Goal: Navigation & Orientation: Find specific page/section

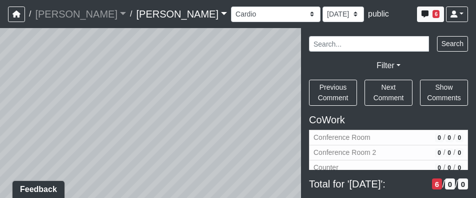
drag, startPoint x: 215, startPoint y: 119, endPoint x: 285, endPoint y: 88, distance: 76.8
click at [285, 88] on div "Loading... Third Level Seating Loading... Grass Loungers Loading... Pool Lounge…" at bounding box center [238, 113] width 476 height 170
drag, startPoint x: 187, startPoint y: 102, endPoint x: 86, endPoint y: 103, distance: 101.1
click at [86, 103] on div "Loading... Third Level Seating Loading... Grass Loungers Loading... Pool Lounge…" at bounding box center [238, 113] width 476 height 170
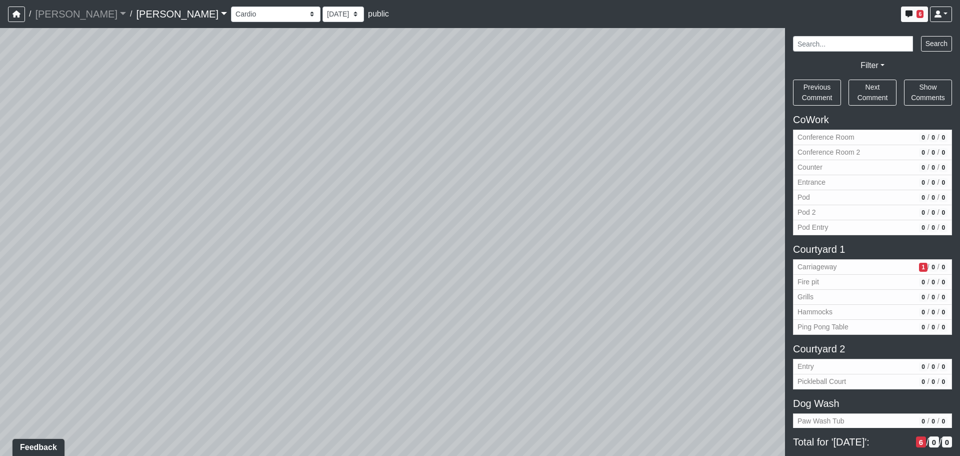
drag, startPoint x: 159, startPoint y: 94, endPoint x: 155, endPoint y: 100, distance: 6.9
click at [149, 94] on div "Loading... Third Level Seating Loading... Grass Loungers Loading... Pool Lounge…" at bounding box center [480, 242] width 960 height 428
drag, startPoint x: 223, startPoint y: 189, endPoint x: 160, endPoint y: 189, distance: 63.5
click at [173, 189] on div "Loading... Third Level Seating Loading... Grass Loungers Loading... Pool Lounge…" at bounding box center [480, 242] width 960 height 428
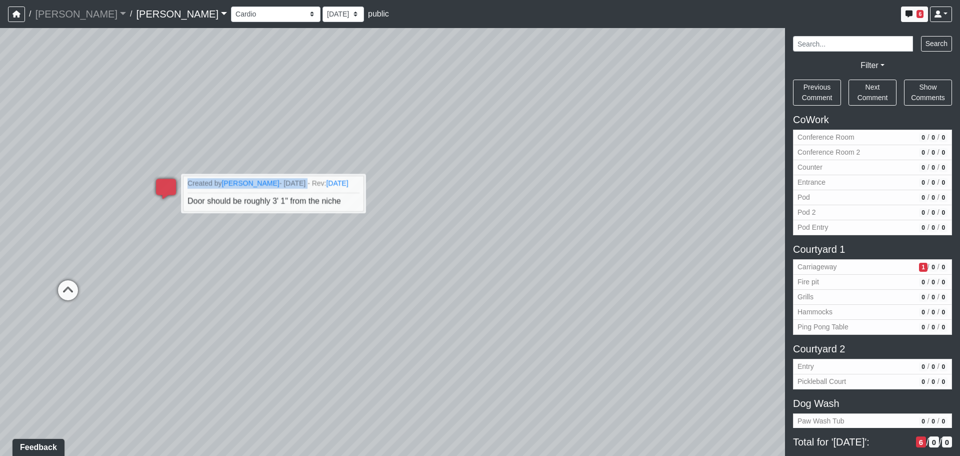
drag, startPoint x: 321, startPoint y: 189, endPoint x: 452, endPoint y: 194, distance: 131.2
click at [452, 194] on div "Loading... Third Level Seating Loading... Grass Loungers Loading... Pool Lounge…" at bounding box center [480, 242] width 960 height 428
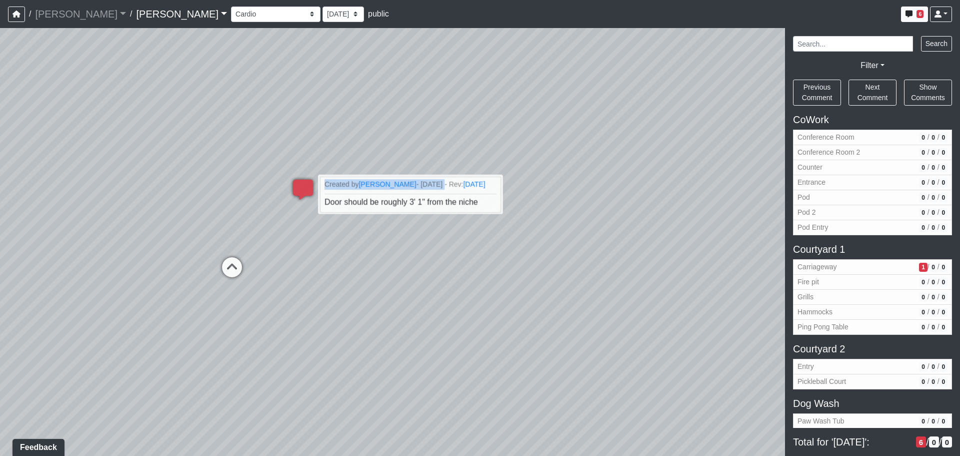
drag, startPoint x: 417, startPoint y: 157, endPoint x: 567, endPoint y: 101, distance: 160.7
click at [476, 101] on div "Loading... Third Level Seating Loading... Grass Loungers Loading... Pool Lounge…" at bounding box center [480, 242] width 960 height 428
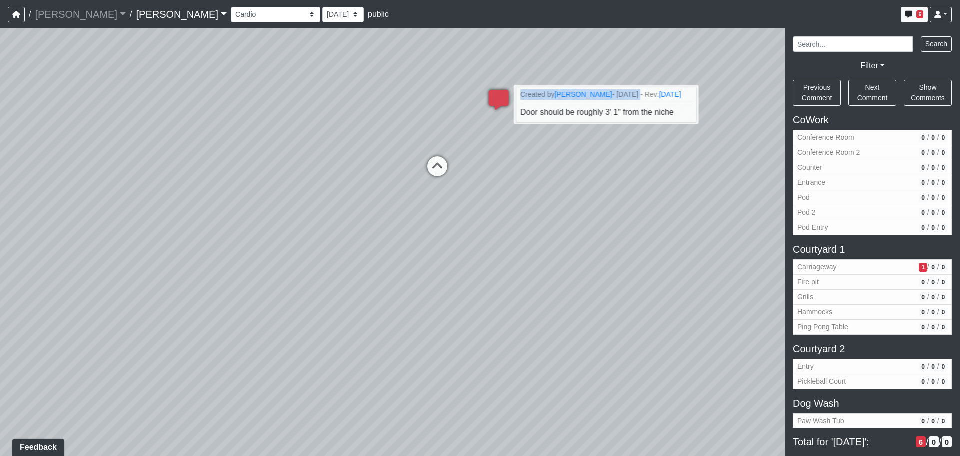
drag, startPoint x: 431, startPoint y: 231, endPoint x: 547, endPoint y: 210, distance: 118.5
click at [476, 197] on div "Loading... Third Level Seating Loading... Grass Loungers Loading... Pool Lounge…" at bounding box center [480, 242] width 960 height 428
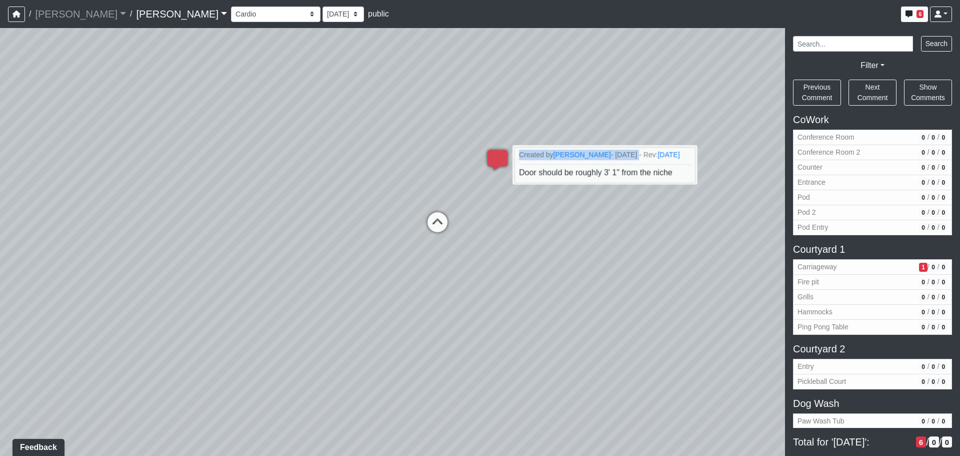
drag, startPoint x: 488, startPoint y: 215, endPoint x: 490, endPoint y: 257, distance: 42.6
click at [476, 197] on div "Loading... Third Level Seating Loading... Grass Loungers Loading... Pool Lounge…" at bounding box center [480, 242] width 960 height 428
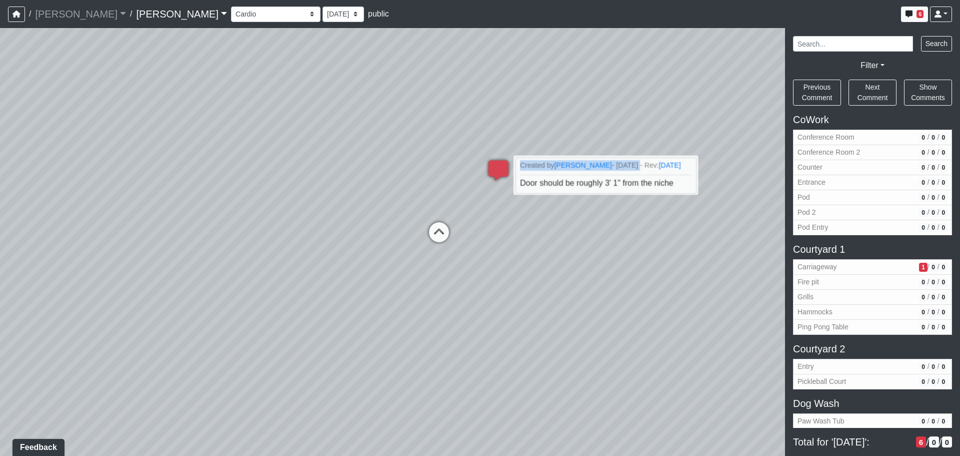
drag, startPoint x: 201, startPoint y: 93, endPoint x: 529, endPoint y: 86, distance: 327.7
click at [476, 86] on div "Loading... Third Level Seating Loading... Grass Loungers Loading... Pool Lounge…" at bounding box center [480, 242] width 960 height 428
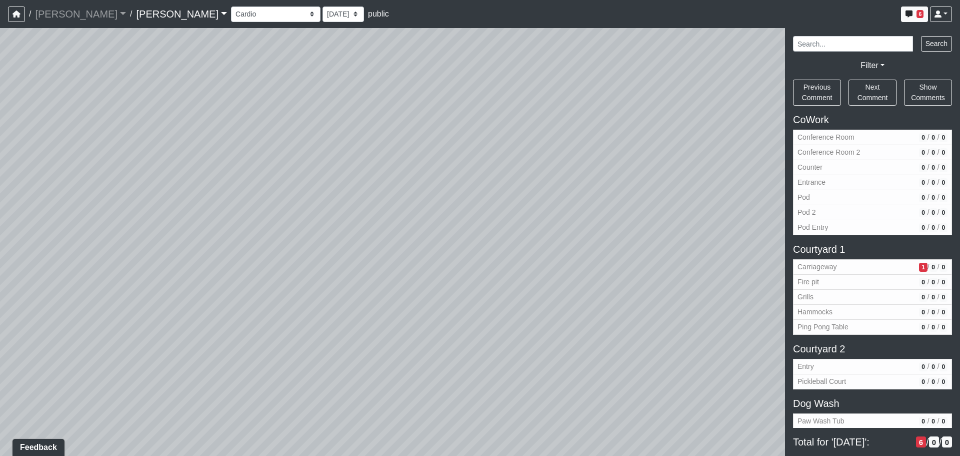
click at [399, 108] on div "Loading... Third Level Seating Loading... Grass Loungers Loading... Pool Lounge…" at bounding box center [480, 242] width 960 height 428
drag, startPoint x: 320, startPoint y: 106, endPoint x: 330, endPoint y: 149, distance: 43.8
click at [330, 149] on div "Loading... Third Level Seating Loading... Grass Loungers Loading... Pool Lounge…" at bounding box center [480, 242] width 960 height 428
drag, startPoint x: 487, startPoint y: 131, endPoint x: 252, endPoint y: 188, distance: 241.4
click at [252, 188] on div "Loading... Third Level Seating Loading... Grass Loungers Loading... Pool Lounge…" at bounding box center [480, 242] width 960 height 428
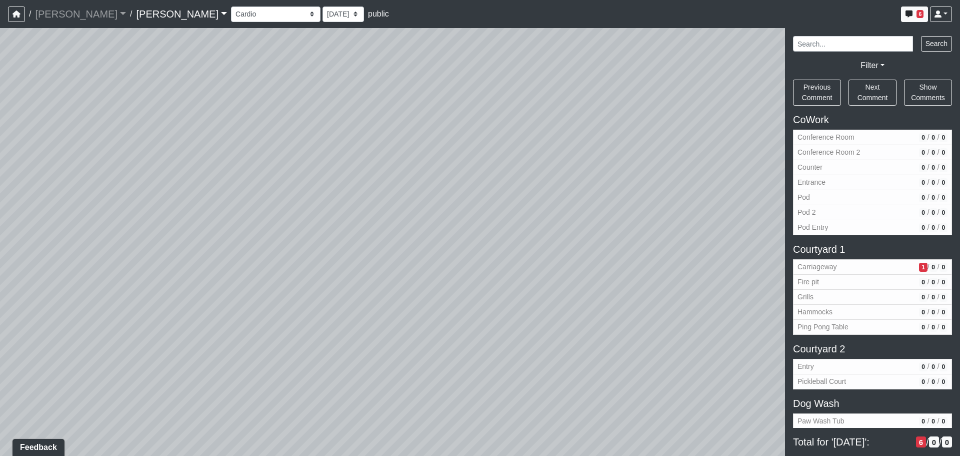
drag, startPoint x: 342, startPoint y: 150, endPoint x: 450, endPoint y: 127, distance: 110.5
click at [451, 128] on div "Loading... Third Level Seating Loading... Grass Loungers Loading... Pool Lounge…" at bounding box center [480, 242] width 960 height 428
drag, startPoint x: 423, startPoint y: 120, endPoint x: 543, endPoint y: 110, distance: 120.5
click at [476, 110] on div "Loading... Third Level Seating Loading... Grass Loungers Loading... Pool Lounge…" at bounding box center [480, 242] width 960 height 428
drag, startPoint x: 574, startPoint y: 86, endPoint x: 583, endPoint y: 80, distance: 10.6
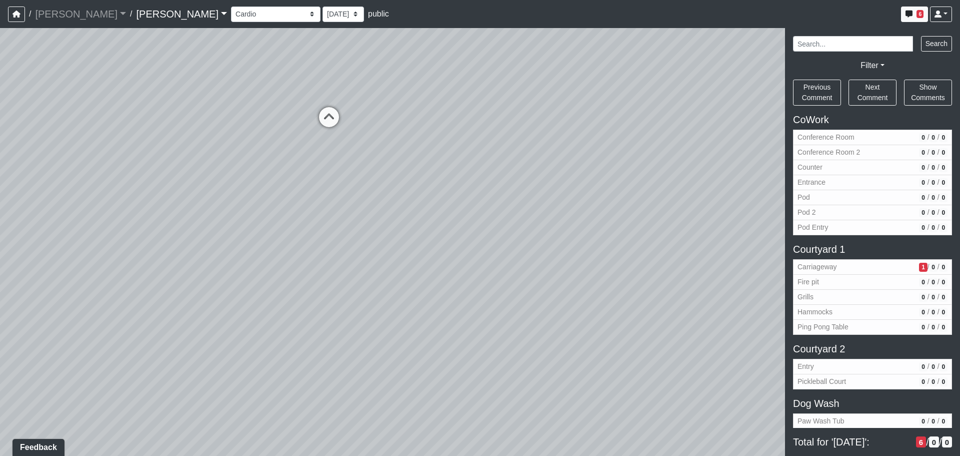
click at [476, 80] on div "Loading... Third Level Seating Loading... Grass Loungers Loading... Pool Lounge…" at bounding box center [480, 242] width 960 height 428
drag, startPoint x: 519, startPoint y: 138, endPoint x: 525, endPoint y: 138, distance: 6.0
click at [476, 138] on div "Loading... Third Level Seating Loading... Grass Loungers Loading... Pool Lounge…" at bounding box center [480, 242] width 960 height 428
drag, startPoint x: 347, startPoint y: 144, endPoint x: 526, endPoint y: 136, distance: 178.8
click at [476, 136] on div "Loading... Third Level Seating Loading... Grass Loungers Loading... Pool Lounge…" at bounding box center [480, 242] width 960 height 428
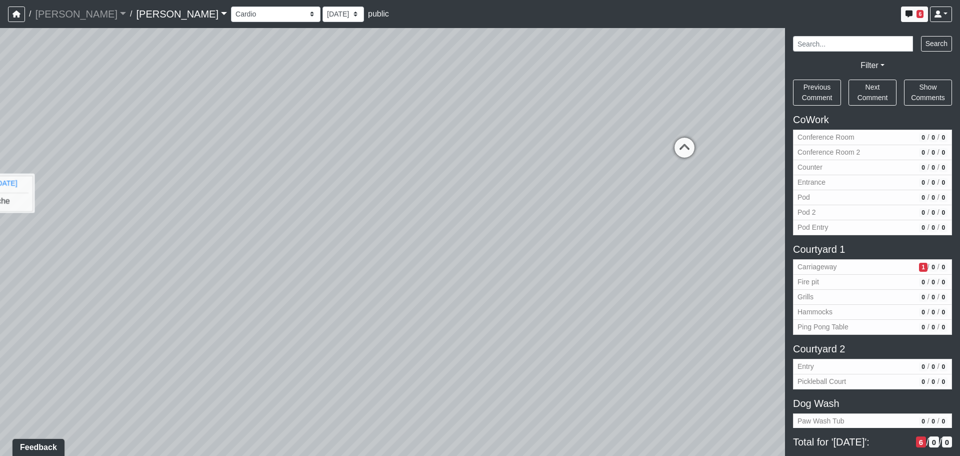
drag, startPoint x: 493, startPoint y: 132, endPoint x: 479, endPoint y: 184, distance: 53.4
click at [476, 184] on div "Loading... Third Level Seating Loading... Grass Loungers Loading... Pool Lounge…" at bounding box center [480, 242] width 960 height 428
click at [344, 197] on div "Loading... Third Level Seating Loading... Grass Loungers Loading... Pool Lounge…" at bounding box center [480, 242] width 960 height 428
click at [476, 141] on div "Loading... Third Level Seating Loading... Grass Loungers Loading... Pool Lounge…" at bounding box center [480, 242] width 960 height 428
click at [476, 146] on icon at bounding box center [684, 153] width 30 height 30
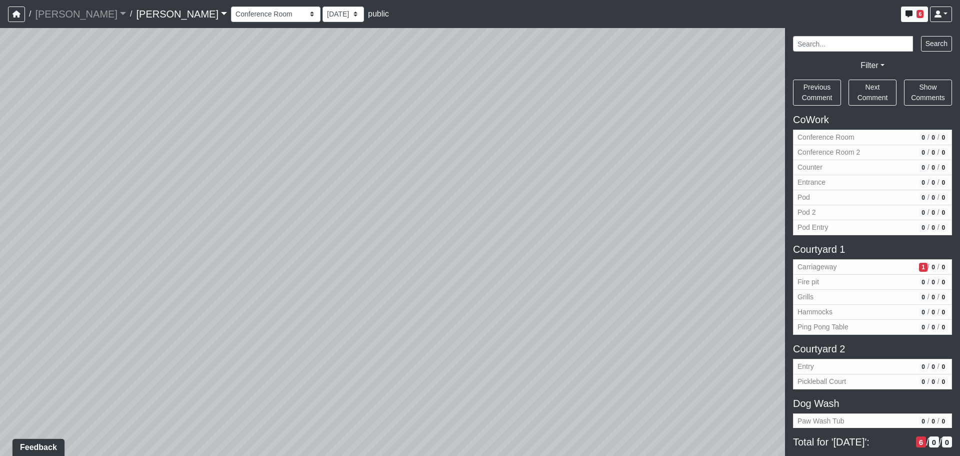
drag, startPoint x: 364, startPoint y: 151, endPoint x: 651, endPoint y: 149, distance: 287.1
click at [476, 152] on div "Loading... Third Level Seating Loading... Grass Loungers Loading... Pool Lounge…" at bounding box center [480, 242] width 960 height 428
drag, startPoint x: 384, startPoint y: 149, endPoint x: 648, endPoint y: 170, distance: 265.5
click at [476, 170] on div "Loading... Third Level Seating Loading... Grass Loungers Loading... Pool Lounge…" at bounding box center [480, 242] width 960 height 428
drag, startPoint x: 427, startPoint y: 151, endPoint x: 609, endPoint y: 147, distance: 182.1
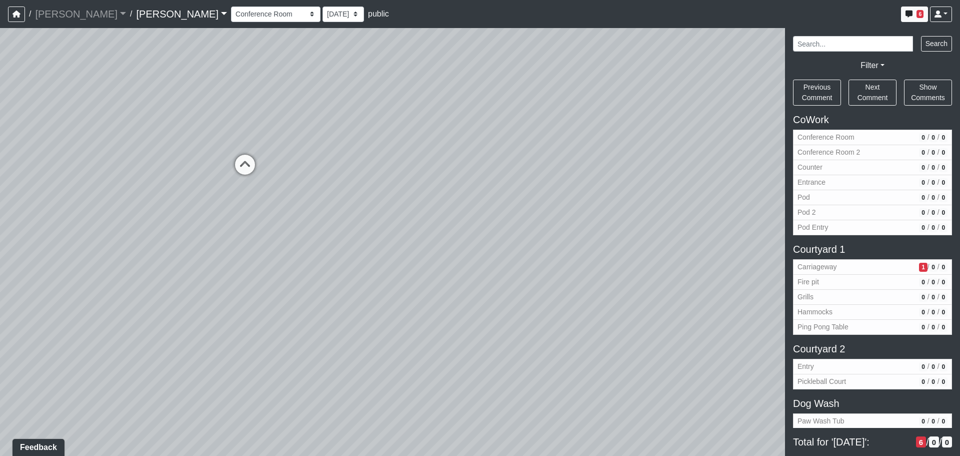
click at [476, 147] on div "Loading... Third Level Seating Loading... Grass Loungers Loading... Pool Lounge…" at bounding box center [480, 242] width 960 height 428
drag, startPoint x: 473, startPoint y: 137, endPoint x: 526, endPoint y: 139, distance: 53.0
click at [476, 139] on div "Loading... Third Level Seating Loading... Grass Loungers Loading... Pool Lounge…" at bounding box center [480, 242] width 960 height 428
drag, startPoint x: 582, startPoint y: 175, endPoint x: 373, endPoint y: 135, distance: 212.9
click at [373, 135] on div "Loading... Third Level Seating Loading... Grass Loungers Loading... Pool Lounge…" at bounding box center [480, 242] width 960 height 428
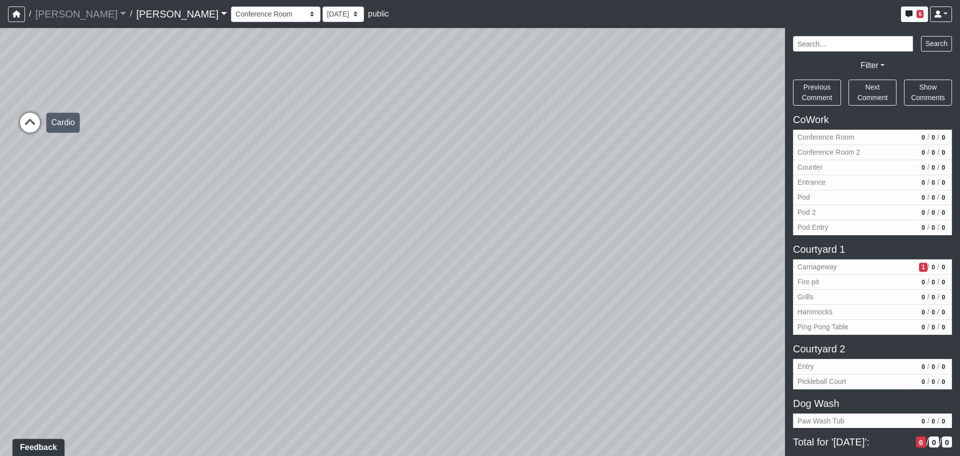
click at [32, 119] on icon at bounding box center [30, 128] width 30 height 30
select select "crE15RyHj4F8cXnkqaeQuo"
drag, startPoint x: 138, startPoint y: 148, endPoint x: 339, endPoint y: 129, distance: 202.0
click at [339, 127] on div "Loading... Third Level Seating Loading... Grass Loungers Loading... Pool Lounge…" at bounding box center [480, 242] width 960 height 428
drag, startPoint x: 311, startPoint y: 131, endPoint x: 505, endPoint y: 151, distance: 195.6
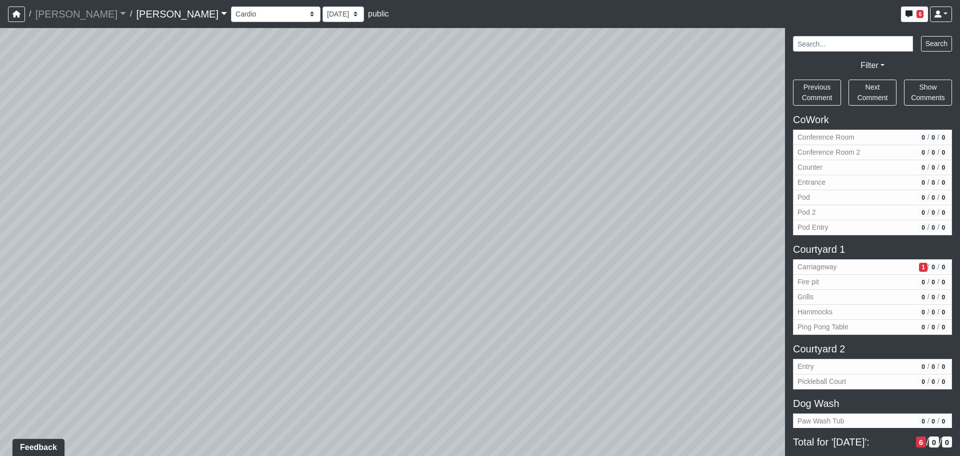
click at [476, 150] on div "Loading... Third Level Seating Loading... Grass Loungers Loading... Pool Lounge…" at bounding box center [480, 242] width 960 height 428
click at [407, 142] on div "Loading... Third Level Seating Loading... Grass Loungers Loading... Pool Lounge…" at bounding box center [480, 242] width 960 height 428
drag, startPoint x: 362, startPoint y: 372, endPoint x: 348, endPoint y: 385, distance: 18.8
click at [349, 197] on div "Loading... Third Level Seating Loading... Grass Loungers Loading... Pool Lounge…" at bounding box center [480, 242] width 960 height 428
drag, startPoint x: 428, startPoint y: 283, endPoint x: 366, endPoint y: 390, distance: 123.7
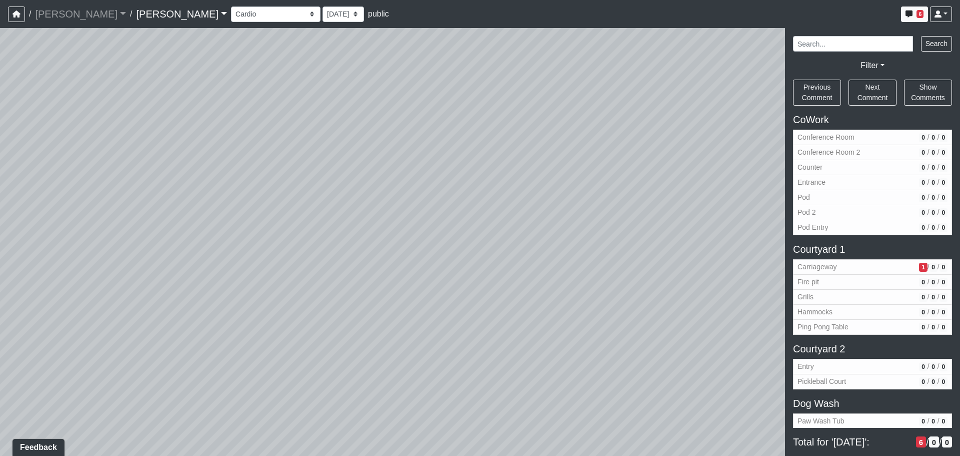
click at [366, 197] on div "Loading... Third Level Seating Loading... Grass Loungers Loading... Pool Lounge…" at bounding box center [480, 242] width 960 height 428
drag, startPoint x: 430, startPoint y: 310, endPoint x: 358, endPoint y: 431, distance: 140.9
click at [359, 197] on div "Loading... Third Level Seating Loading... Grass Loungers Loading... Pool Lounge…" at bounding box center [480, 242] width 960 height 428
click at [282, 197] on div "Loading... Third Level Seating Loading... Grass Loungers Loading... Pool Lounge…" at bounding box center [480, 242] width 960 height 428
drag, startPoint x: 344, startPoint y: 289, endPoint x: 337, endPoint y: 270, distance: 20.0
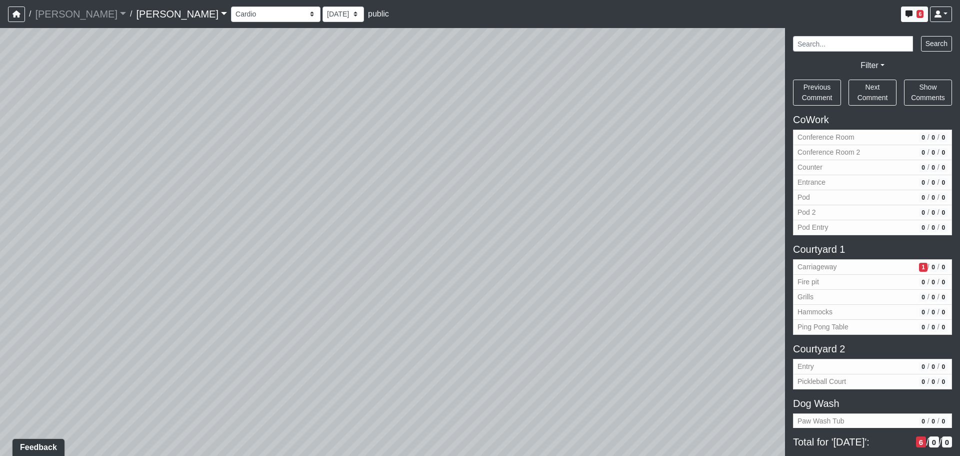
click at [340, 197] on div "Loading... Third Level Seating Loading... Grass Loungers Loading... Pool Lounge…" at bounding box center [480, 242] width 960 height 428
drag, startPoint x: 357, startPoint y: 372, endPoint x: 269, endPoint y: 479, distance: 139.0
click at [269, 197] on html "/ [PERSON_NAME] [PERSON_NAME] Loading... / [PERSON_NAME] [PERSON_NAME] Loading.…" at bounding box center [480, 228] width 960 height 456
drag, startPoint x: 374, startPoint y: 355, endPoint x: 369, endPoint y: 246, distance: 109.2
click at [369, 197] on div "Loading... Third Level Seating Loading... Grass Loungers Loading... Pool Lounge…" at bounding box center [480, 242] width 960 height 428
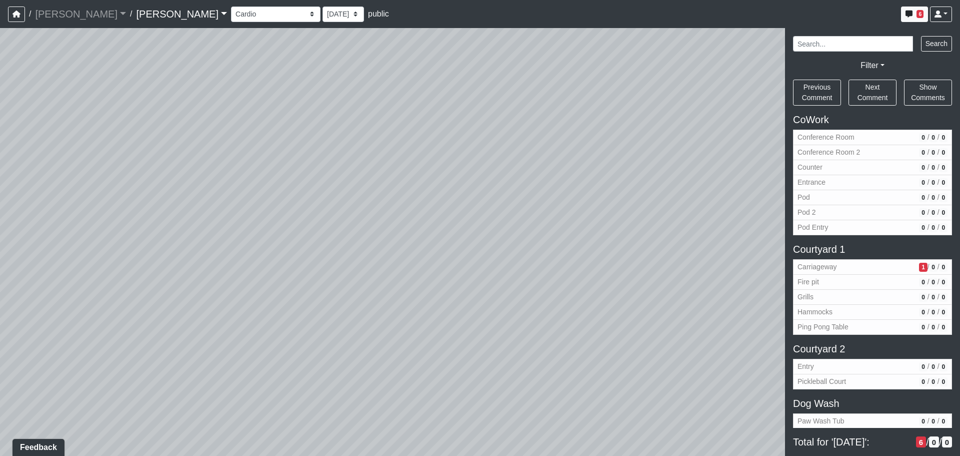
drag, startPoint x: 368, startPoint y: 246, endPoint x: 294, endPoint y: 376, distance: 149.9
click at [294, 197] on div "Loading... Third Level Seating Loading... Grass Loungers Loading... Pool Lounge…" at bounding box center [480, 242] width 960 height 428
click at [291, 197] on div "Loading... Third Level Seating Loading... Grass Loungers Loading... Pool Lounge…" at bounding box center [480, 242] width 960 height 428
drag, startPoint x: 433, startPoint y: 394, endPoint x: 397, endPoint y: 381, distance: 38.1
click at [258, 197] on div "Loading... Third Level Seating Loading... Grass Loungers Loading... Pool Lounge…" at bounding box center [480, 242] width 960 height 428
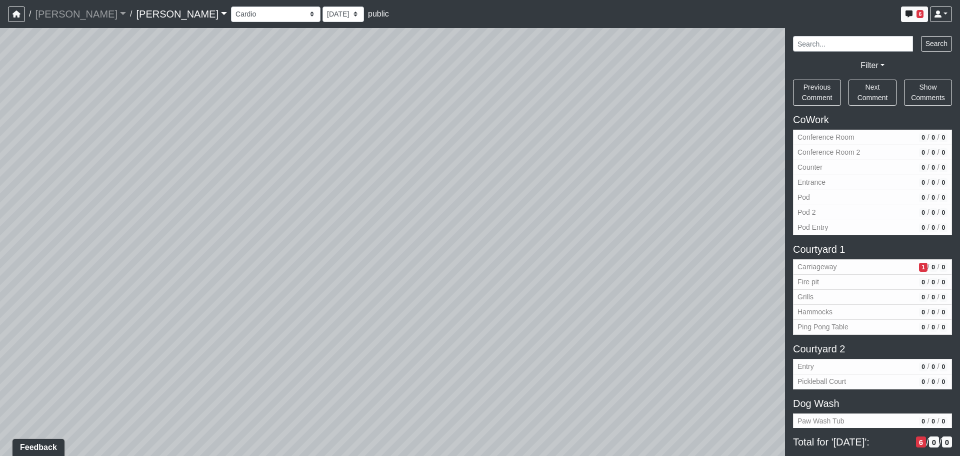
drag, startPoint x: 445, startPoint y: 358, endPoint x: 332, endPoint y: 252, distance: 154.7
click at [333, 197] on div "Loading... Third Level Seating Loading... Grass Loungers Loading... Pool Lounge…" at bounding box center [480, 242] width 960 height 428
drag, startPoint x: 417, startPoint y: 324, endPoint x: 442, endPoint y: 229, distance: 97.8
click at [442, 197] on div "Loading... Third Level Seating Loading... Grass Loungers Loading... Pool Lounge…" at bounding box center [480, 242] width 960 height 428
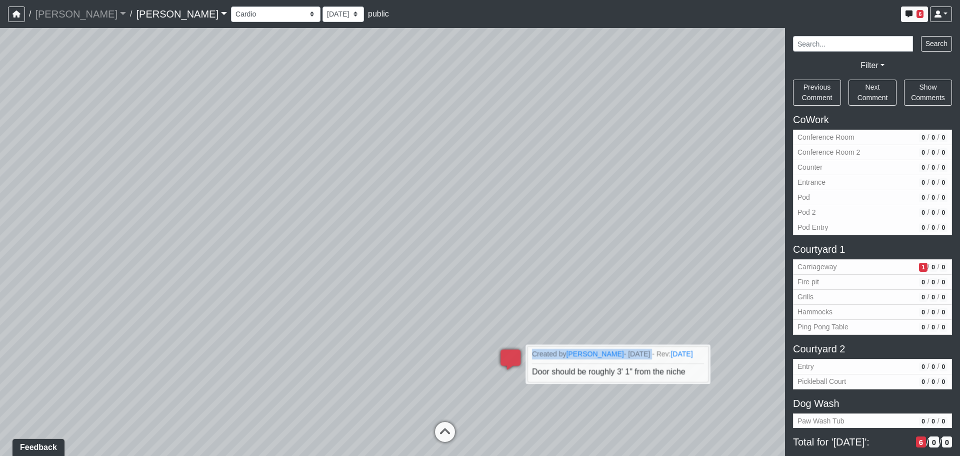
drag, startPoint x: 501, startPoint y: 158, endPoint x: 512, endPoint y: 148, distance: 15.2
click at [476, 150] on div "Loading... Third Level Seating Loading... Grass Loungers Loading... Pool Lounge…" at bounding box center [480, 242] width 960 height 428
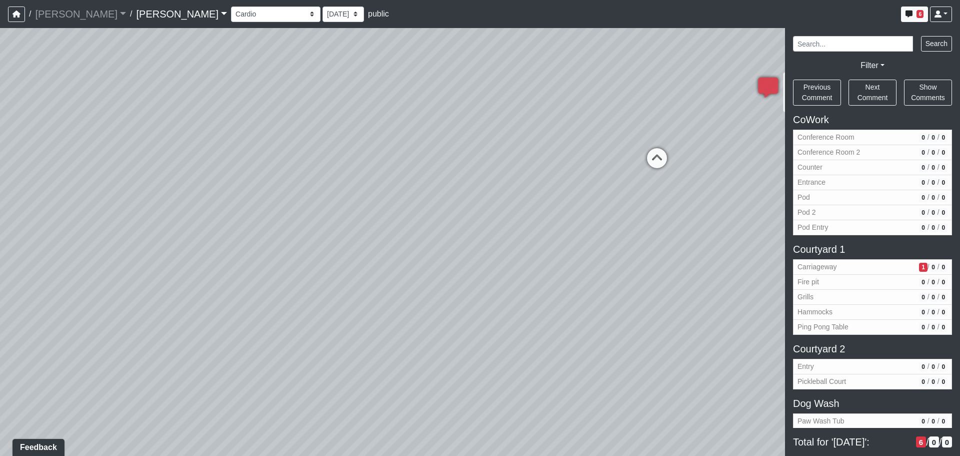
click at [476, 161] on div "Loading... Third Level Seating Loading... Grass Loungers Loading... Pool Lounge…" at bounding box center [480, 242] width 960 height 428
drag, startPoint x: 409, startPoint y: 300, endPoint x: 431, endPoint y: 159, distance: 142.4
click at [431, 167] on div "Loading... Third Level Seating Loading... Grass Loungers Loading... Pool Lounge…" at bounding box center [480, 242] width 960 height 428
drag, startPoint x: 427, startPoint y: 267, endPoint x: 123, endPoint y: 299, distance: 306.3
click at [123, 197] on div "Loading... Third Level Seating Loading... Grass Loungers Loading... Pool Lounge…" at bounding box center [480, 242] width 960 height 428
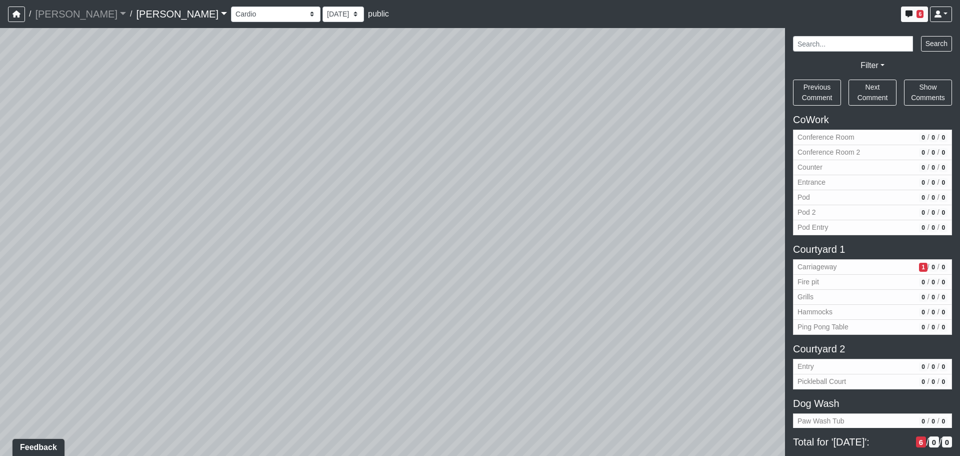
drag, startPoint x: 355, startPoint y: 334, endPoint x: 255, endPoint y: 354, distance: 102.1
click at [233, 197] on div "Loading... Third Level Seating Loading... Grass Loungers Loading... Pool Lounge…" at bounding box center [480, 242] width 960 height 428
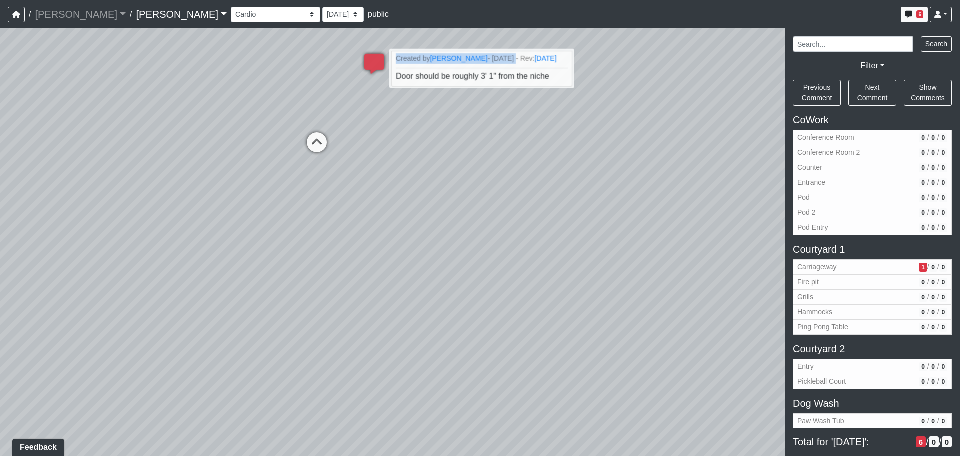
drag
click at [377, 197] on div "Loading... Third Level Seating Loading... Grass Loungers Loading... Pool Lounge…" at bounding box center [480, 242] width 960 height 428
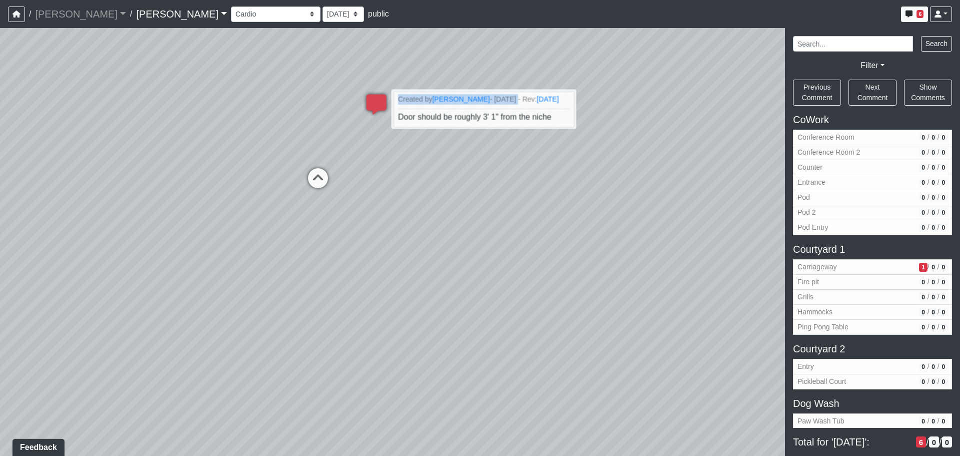
click at [403, 197] on div "Loading... Third Level Seating Loading... Grass Loungers Loading... Pool Lounge…" at bounding box center [480, 242] width 960 height 428
click at [193, 197] on div "Loading... Third Level Seating Loading... Grass Loungers Loading... Pool Lounge…" at bounding box center [480, 242] width 960 height 428
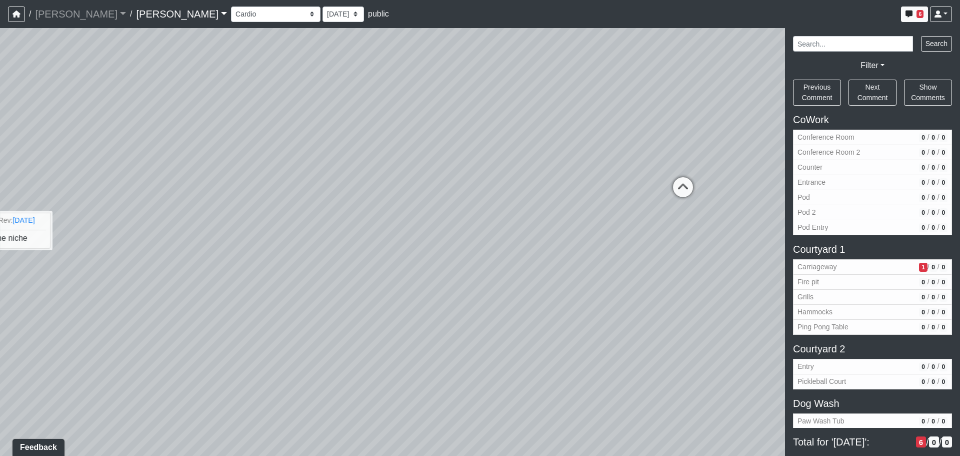
click at [217, 197] on div "Loading... Third Level Seating Loading... Grass Loungers Loading... Pool Lounge…" at bounding box center [480, 242] width 960 height 428
click at [0, 197] on html "/ [PERSON_NAME] [PERSON_NAME] Loading... / [PERSON_NAME] [PERSON_NAME] Loading.…" at bounding box center [480, 228] width 960 height 456
click at [151, 197] on div "Loading... Third Level Seating Loading... Grass Loungers Loading... Pool Lounge…" at bounding box center [480, 242] width 960 height 428
click at [476, 197] on div "Loading... Third Level Seating Loading... Grass Loungers Loading... Pool Lounge…" at bounding box center [480, 242] width 960 height 428
click at [359, 197] on div "Loading... Third Level Seating Loading... Grass Loungers Loading... Pool Lounge…" at bounding box center [480, 242] width 960 height 428
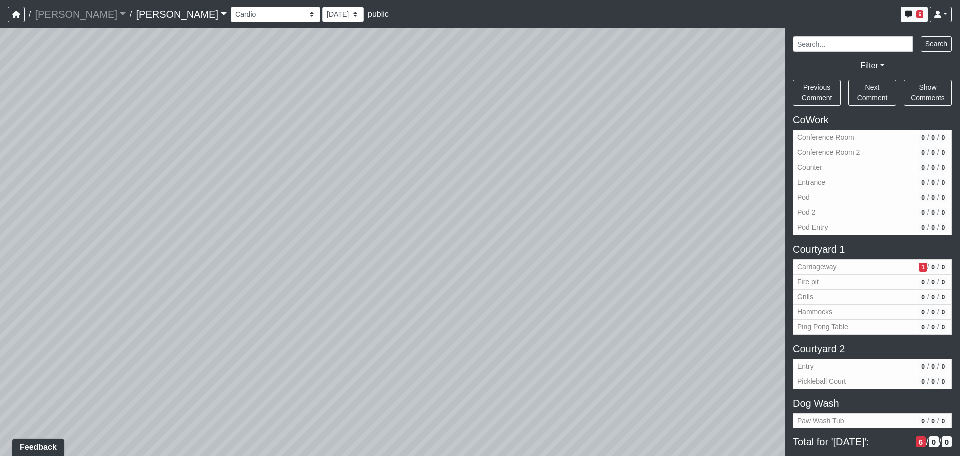
click at [324, 197] on div "Loading... Third Level Seating Loading... Grass Loungers Loading... Pool Lounge…" at bounding box center [480, 242] width 960 height 428
click at [166, 197] on div "Loading... Third Level Seating Loading... Grass Loungers Loading... Pool Lounge…" at bounding box center [480, 242] width 960 height 428
click at [319, 197] on div "Loading... Third Level Seating Loading... Grass Loungers Loading... Pool Lounge…" at bounding box center [480, 242] width 960 height 428
click at [258, 197] on div "Loading... Third Level Seating Loading... Grass Loungers Loading... Pool Lounge…" at bounding box center [480, 242] width 960 height 428
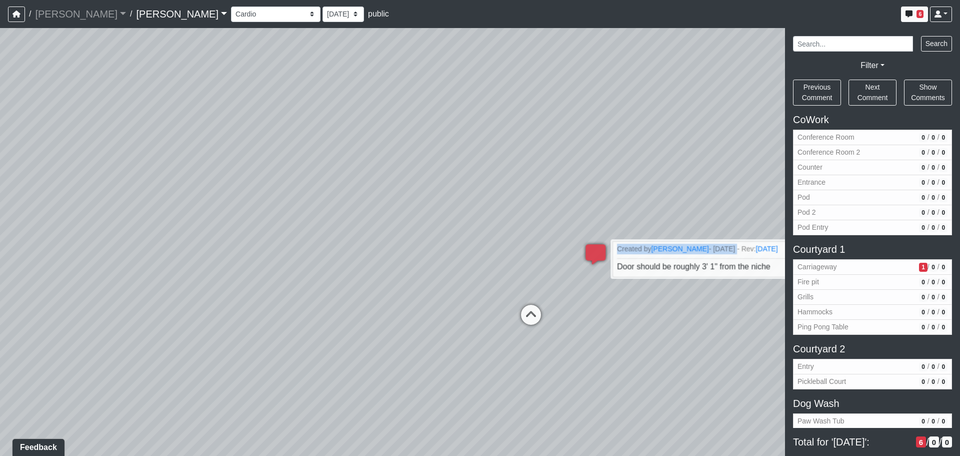
click at [218, 197] on div "Loading... Third Level Seating Loading... Grass Loungers Loading... Pool Lounge…" at bounding box center [480, 242] width 960 height 428
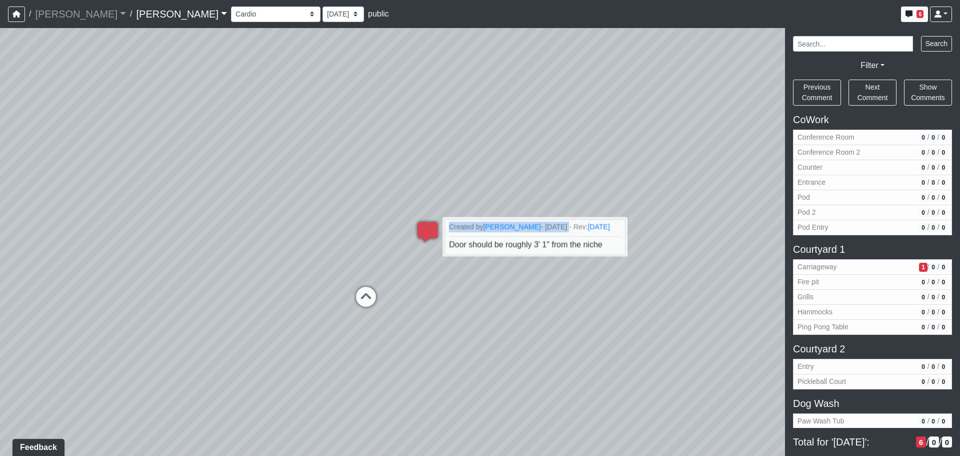
click at [304, 197] on div "Loading... Third Level Seating Loading... Grass Loungers Loading... Pool Lounge…" at bounding box center [480, 242] width 960 height 428
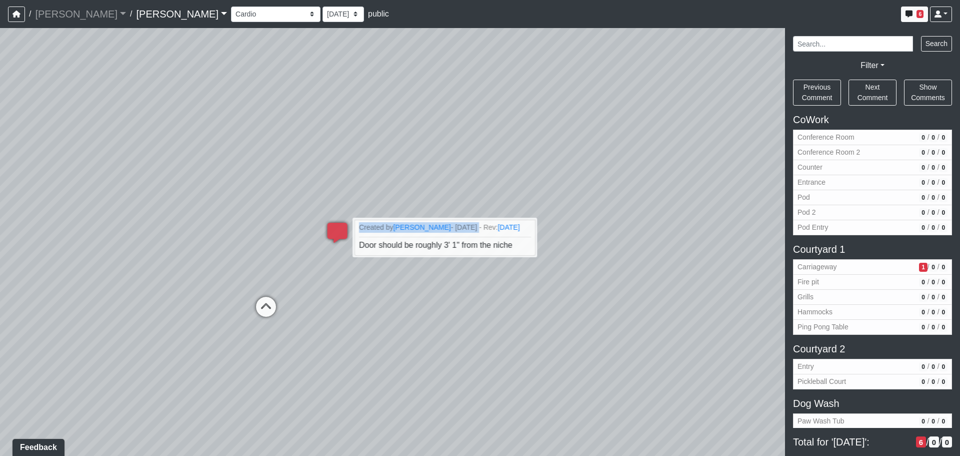
click at [331, 197] on div "Loading... Third Level Seating Loading... Grass Loungers Loading... Pool Lounge…" at bounding box center [480, 242] width 960 height 428
click at [147, 197] on div "Loading... Third Level Seating Loading... Grass Loungers Loading... Pool Lounge…" at bounding box center [480, 242] width 960 height 428
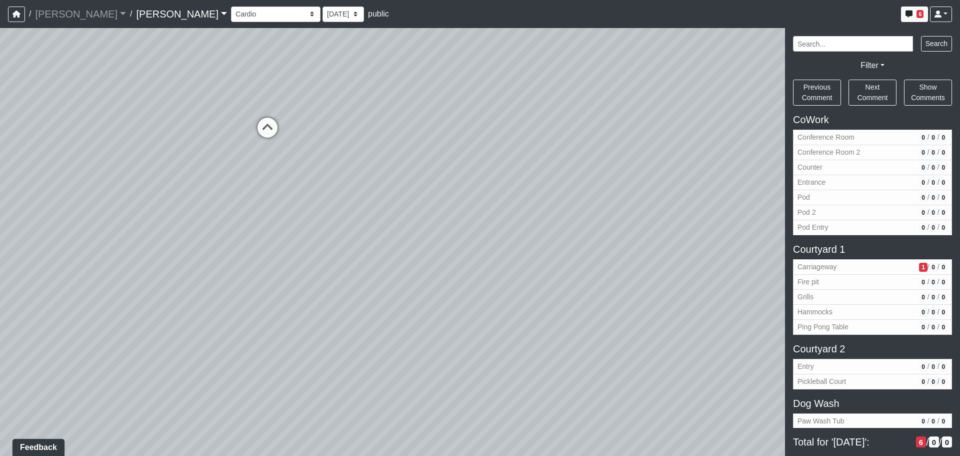
click at [281, 197] on div "Loading... Third Level Seating Loading... Grass Loungers Loading... Pool Lounge…" at bounding box center [480, 242] width 960 height 428
click at [204, 197] on div "Loading... Third Level Seating Loading... Grass Loungers Loading... Pool Lounge…" at bounding box center [480, 242] width 960 height 428
click at [476, 197] on div "Loading... Third Level Seating Loading... Grass Loungers Loading... Pool Lounge…" at bounding box center [480, 242] width 960 height 428
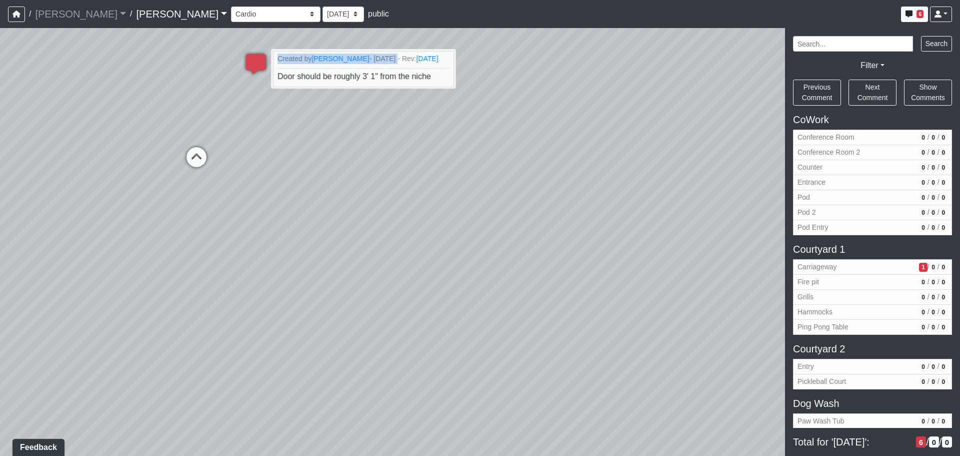
click at [476, 197] on div "Loading... Third Level Seating Loading... Grass Loungers Loading... Pool Lounge…" at bounding box center [480, 242] width 960 height 428
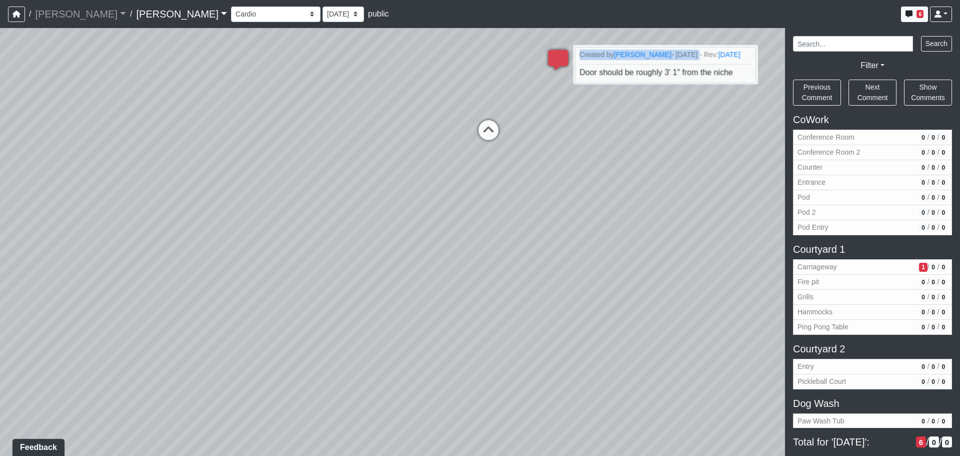
click at [476, 197] on div "Loading... Third Level Seating Loading... Grass Loungers Loading... Pool Lounge…" at bounding box center [480, 242] width 960 height 428
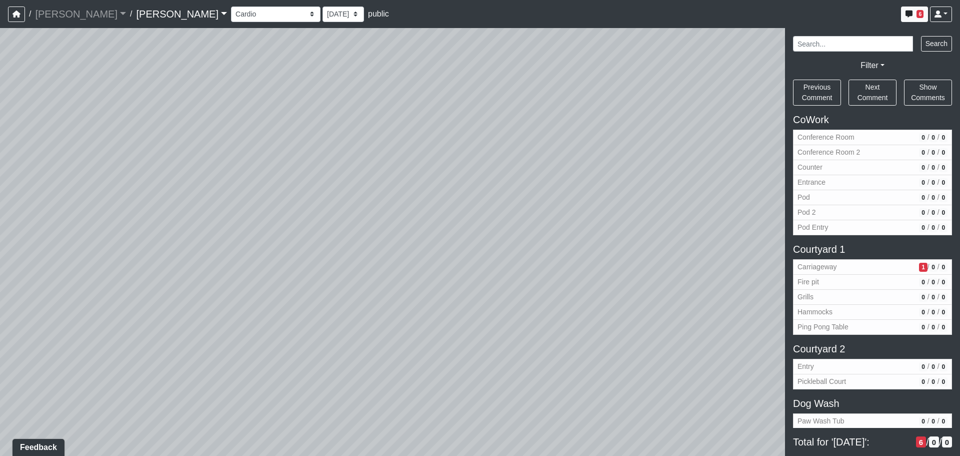
click at [476, 197] on div "Loading... Third Level Seating Loading... Grass Loungers Loading... Pool Lounge…" at bounding box center [480, 242] width 960 height 428
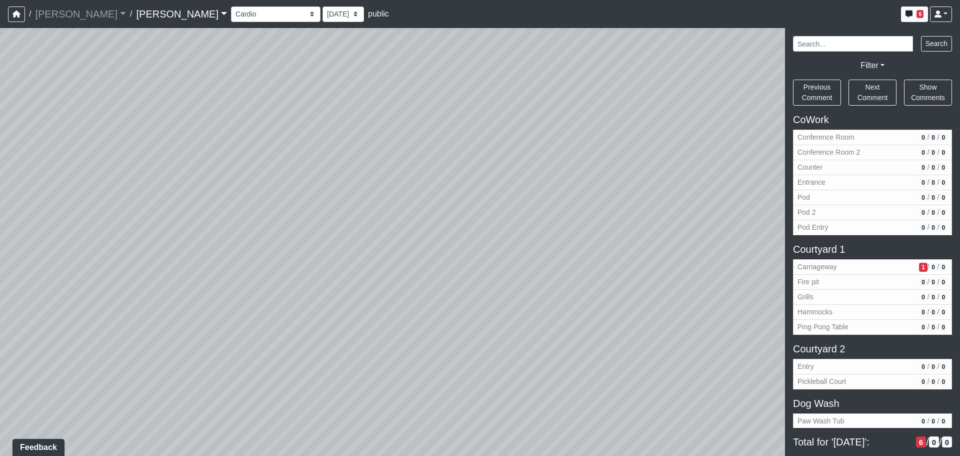
click at [476, 197] on div "Loading... Third Level Seating Loading... Grass Loungers Loading... Pool Lounge…" at bounding box center [480, 242] width 960 height 428
